Goal: Task Accomplishment & Management: Manage account settings

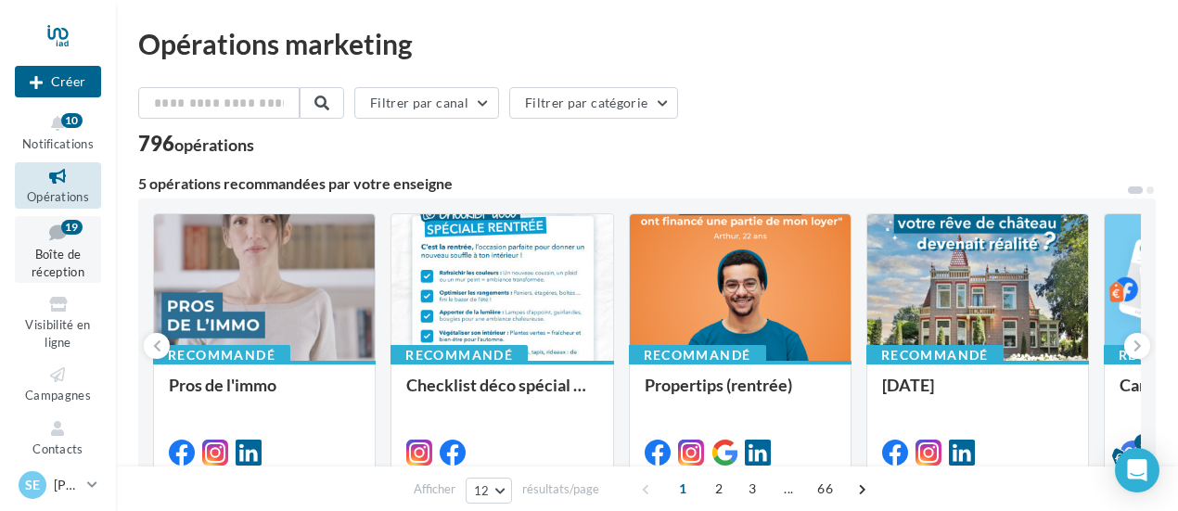
click at [70, 249] on span "Boîte de réception" at bounding box center [58, 263] width 53 height 32
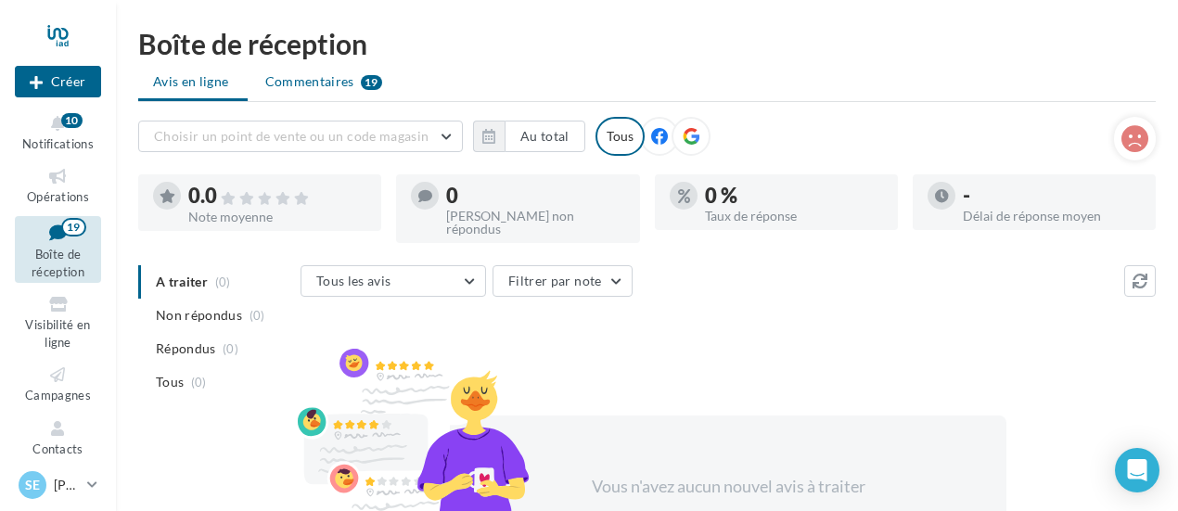
click at [315, 78] on span "Commentaires" at bounding box center [309, 81] width 89 height 19
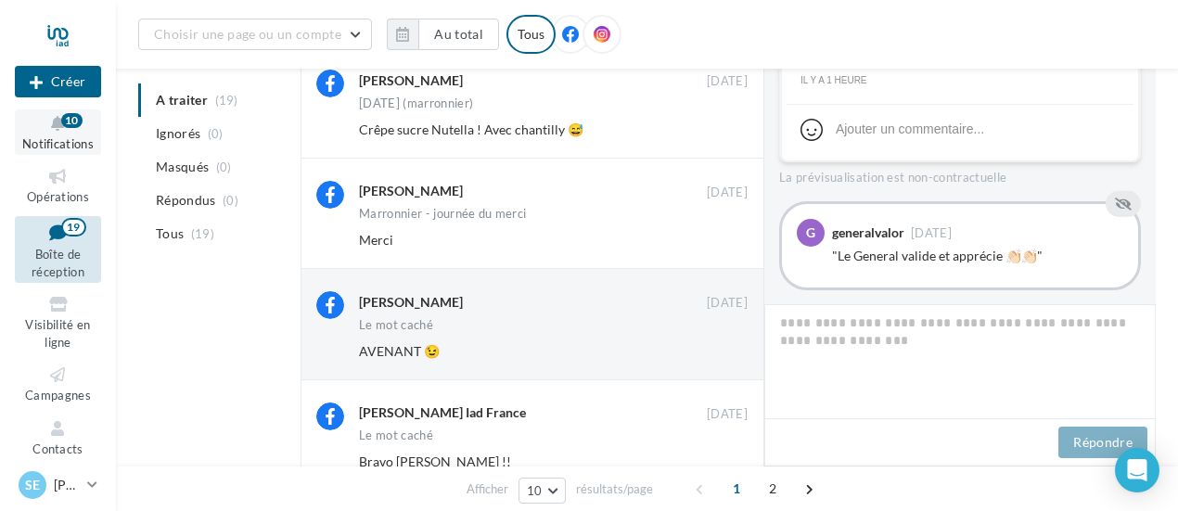
click at [51, 121] on icon at bounding box center [57, 123] width 75 height 21
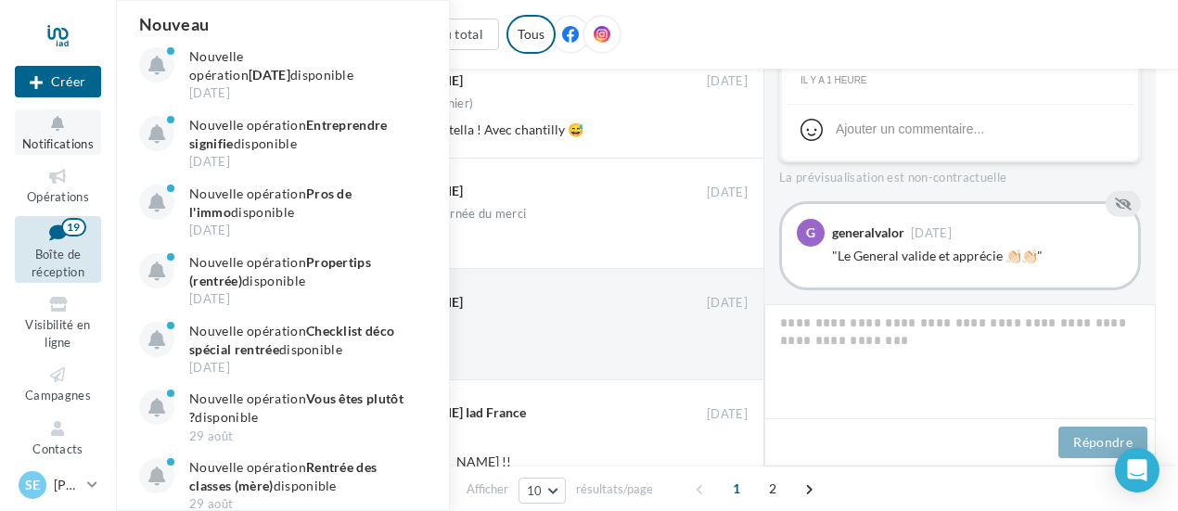
click at [51, 146] on span "Notifications" at bounding box center [57, 143] width 71 height 15
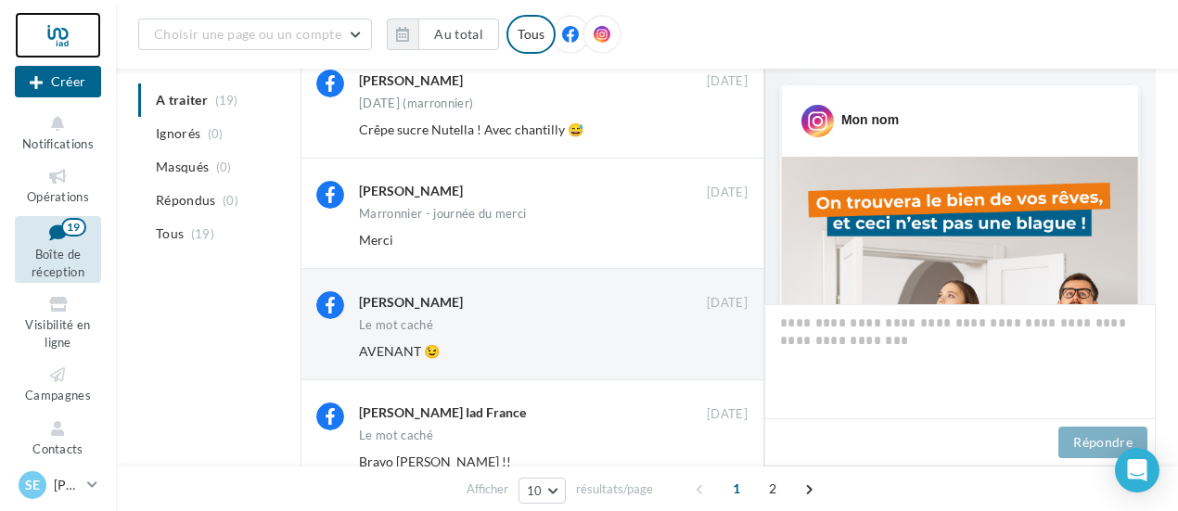
click at [63, 31] on div at bounding box center [58, 35] width 86 height 46
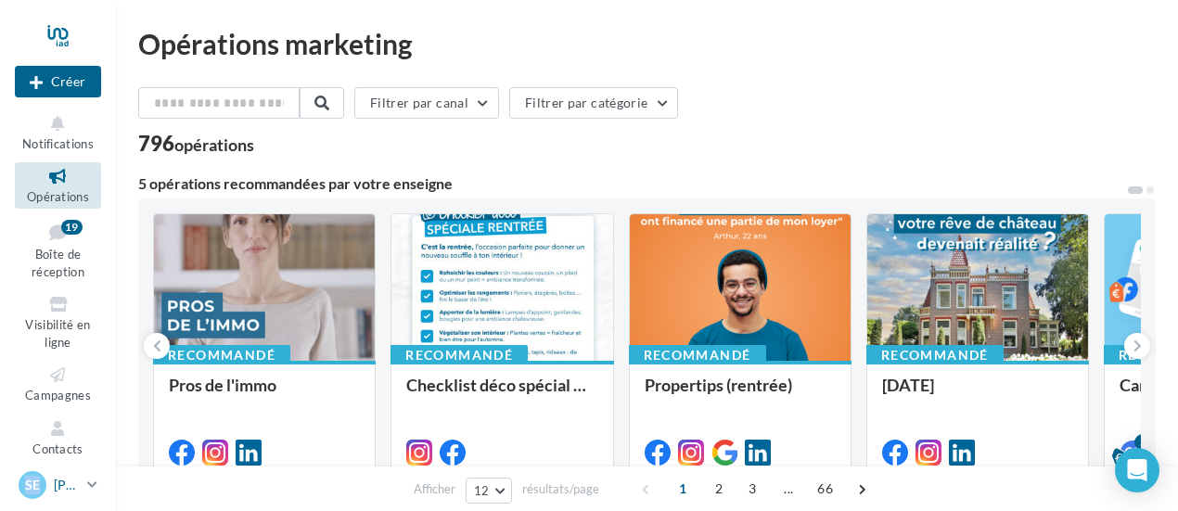
click at [41, 483] on div "SE" at bounding box center [33, 485] width 28 height 28
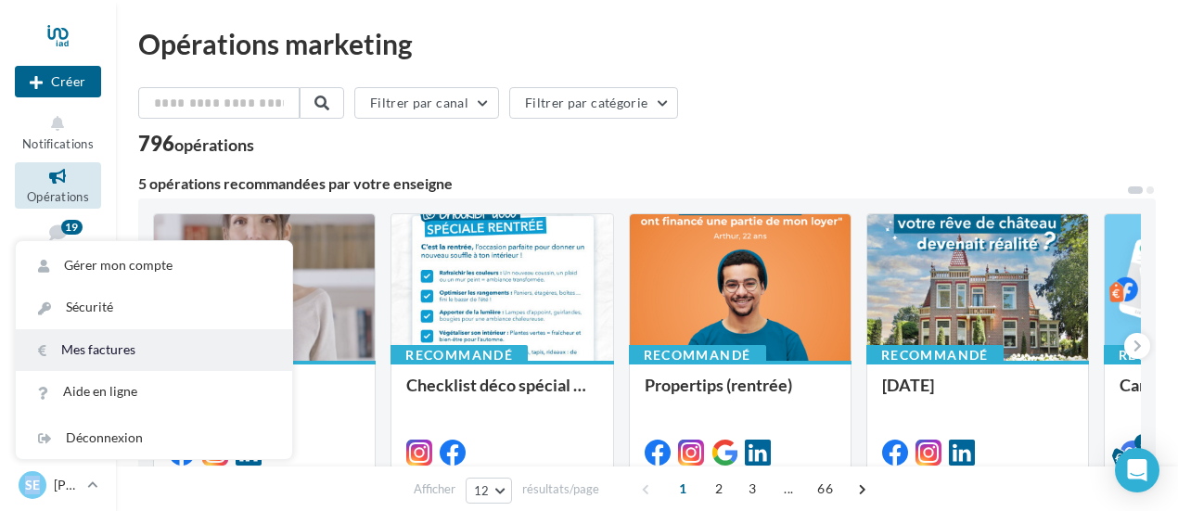
click at [118, 356] on link "Mes factures" at bounding box center [154, 350] width 276 height 42
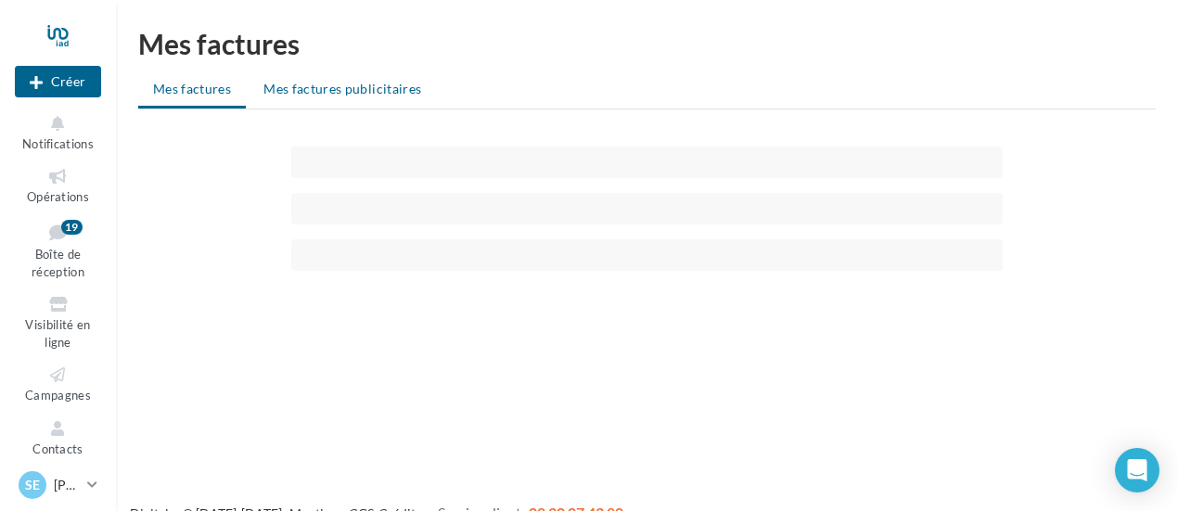
click at [373, 87] on span "Mes factures publicitaires" at bounding box center [342, 89] width 158 height 16
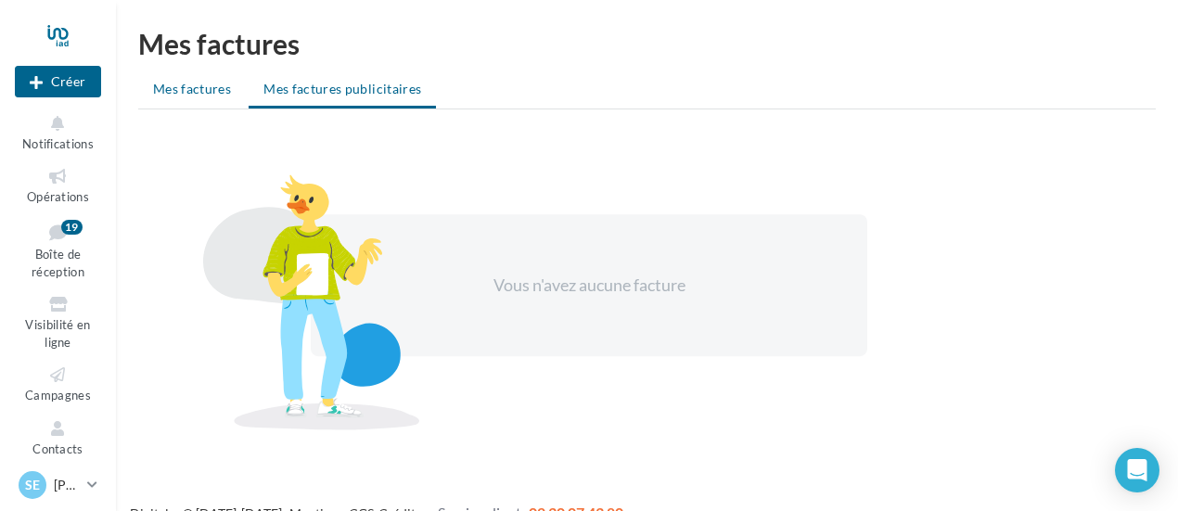
click at [201, 94] on span "Mes factures" at bounding box center [192, 89] width 78 height 16
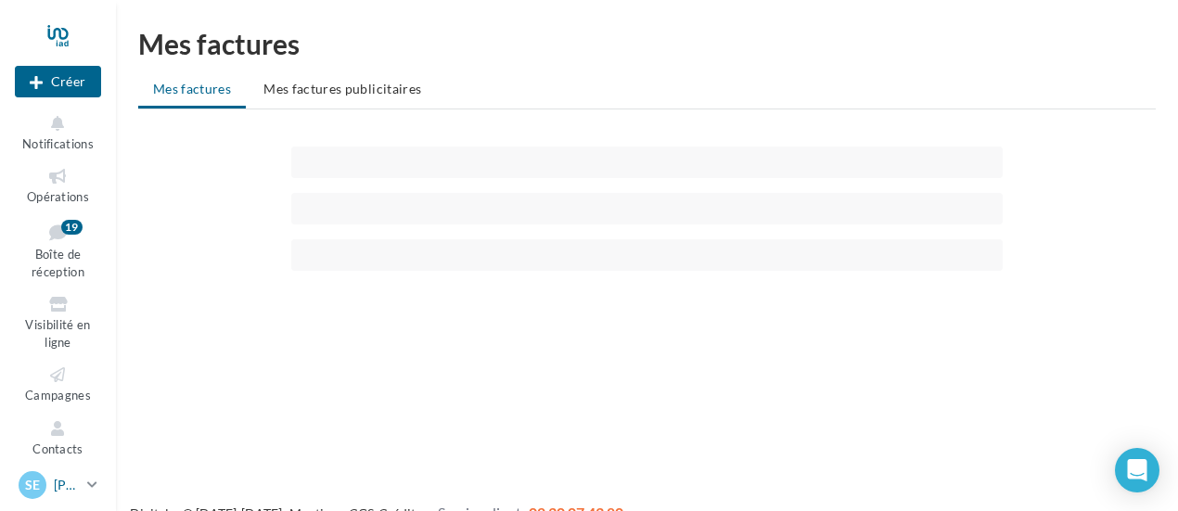
click at [52, 488] on div "SE [PERSON_NAME] [PERSON_NAME][EMAIL_ADDRESS][DOMAIN_NAME]" at bounding box center [49, 485] width 61 height 28
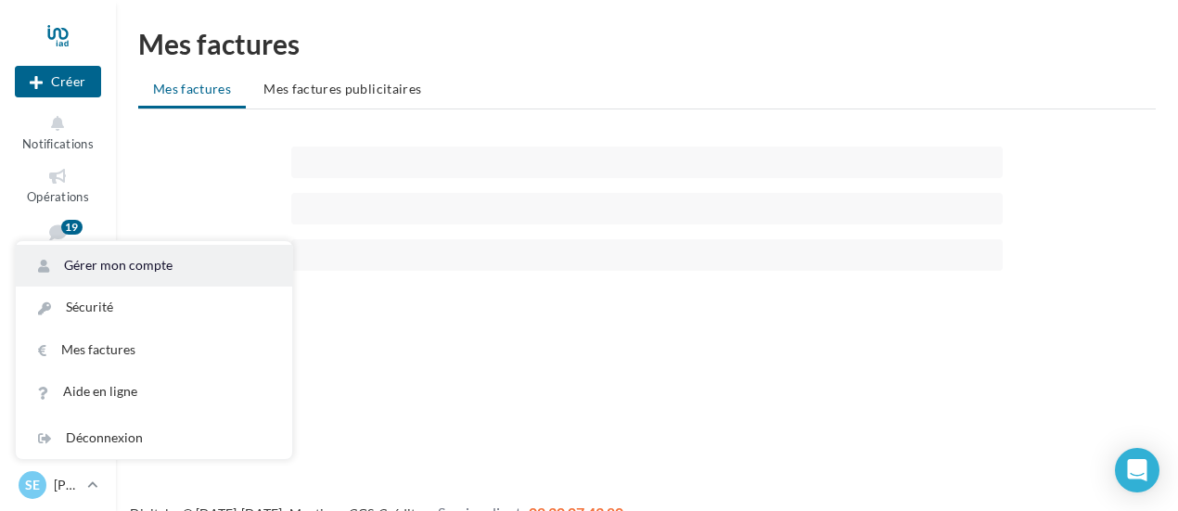
click at [141, 272] on link "Gérer mon compte" at bounding box center [154, 266] width 276 height 42
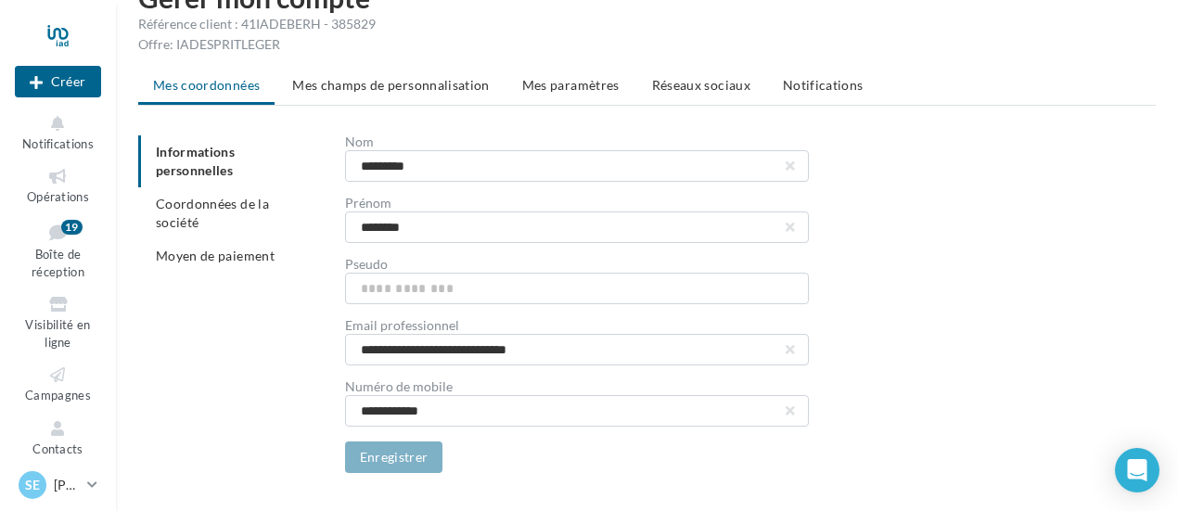
scroll to position [87, 0]
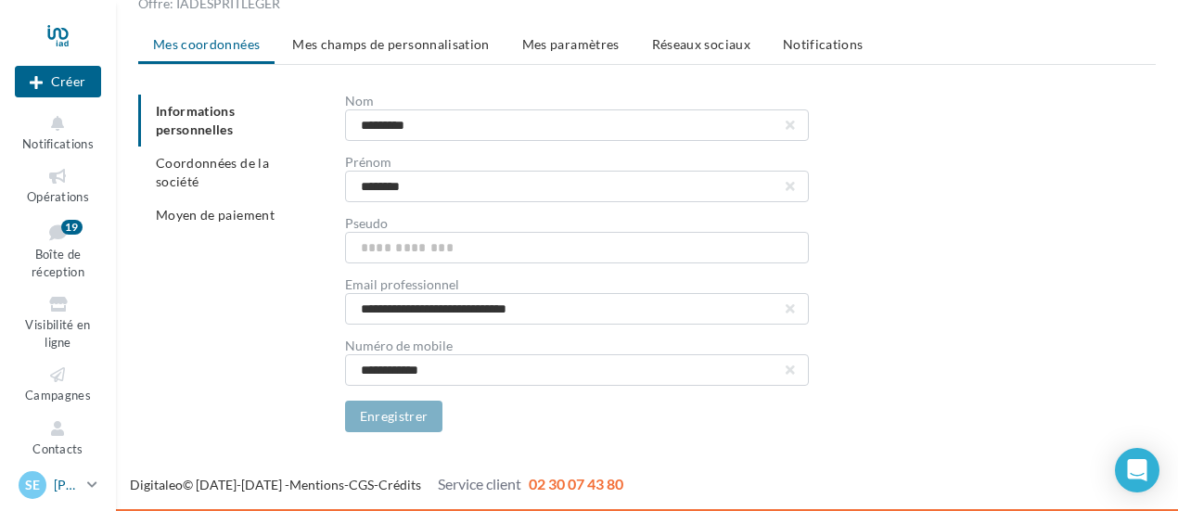
click at [46, 481] on div "SE Stephane EBERHARDT stephane.eberhardt@iadfrance.fr" at bounding box center [49, 485] width 61 height 28
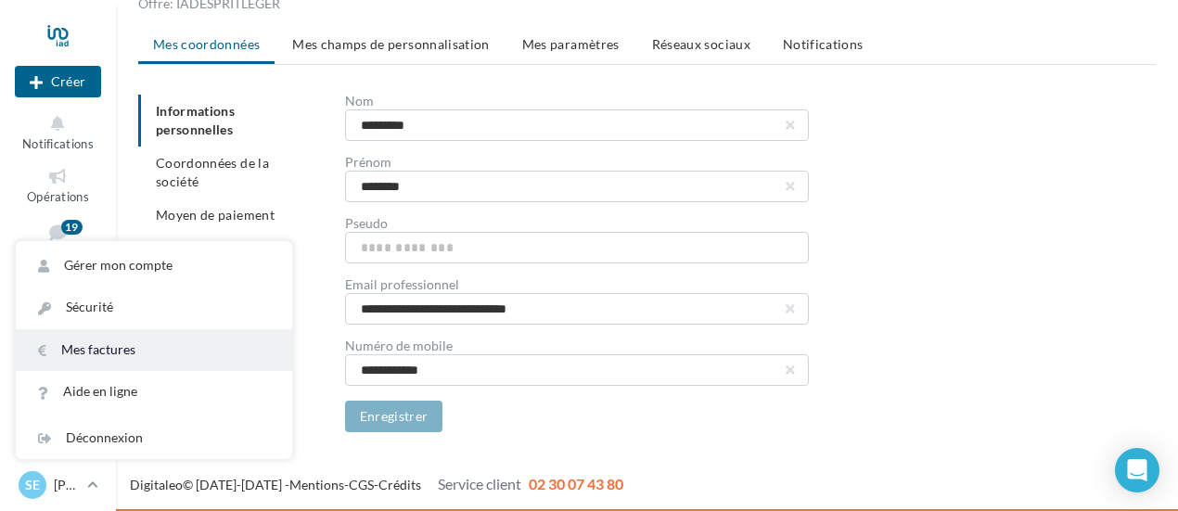
click at [112, 352] on link "Mes factures" at bounding box center [154, 350] width 276 height 42
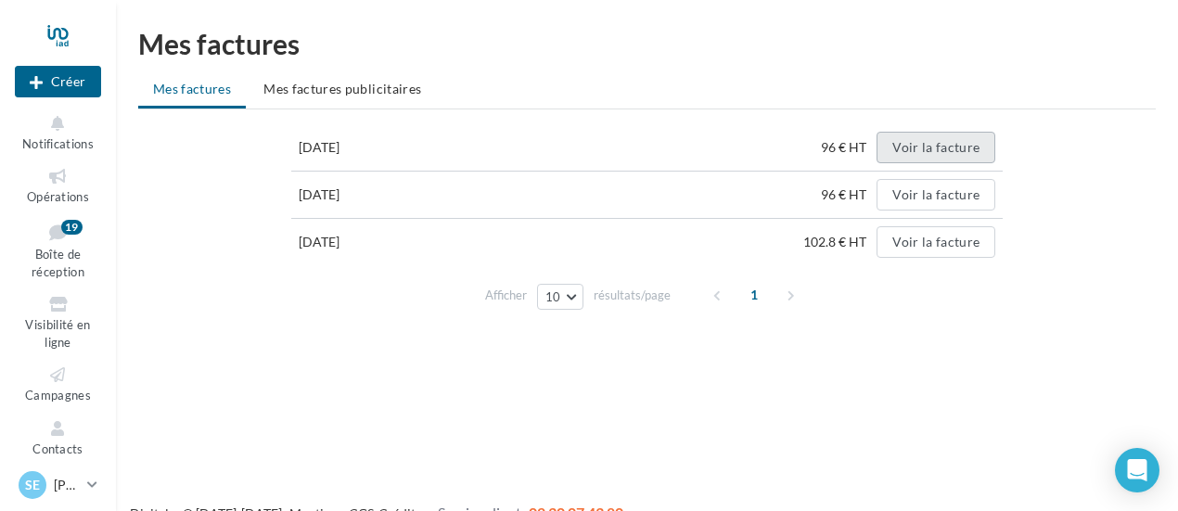
click at [944, 149] on button "Voir la facture" at bounding box center [935, 148] width 119 height 32
